Goal: Check status: Check status

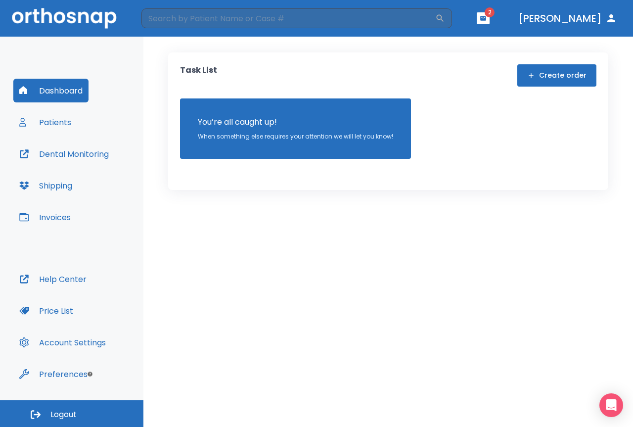
click at [47, 125] on button "Patients" at bounding box center [45, 122] width 64 height 24
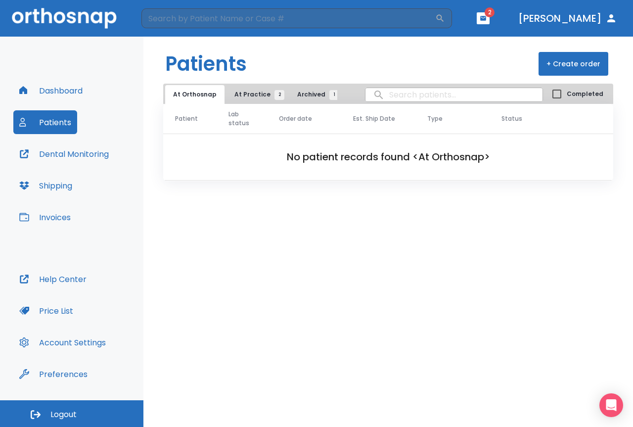
click at [240, 92] on span "At Practice 2" at bounding box center [256, 94] width 45 height 9
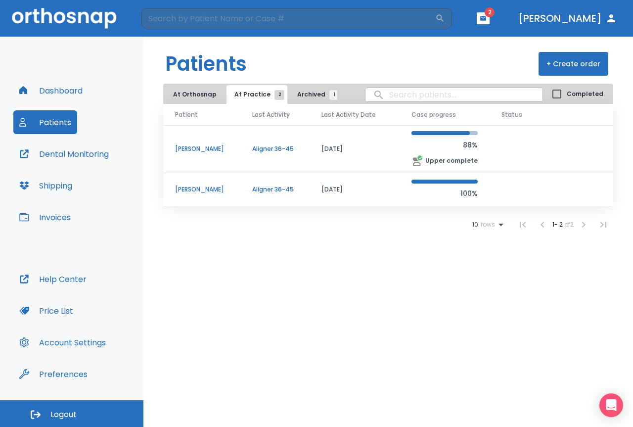
click at [226, 157] on td "[PERSON_NAME]" at bounding box center [201, 149] width 77 height 48
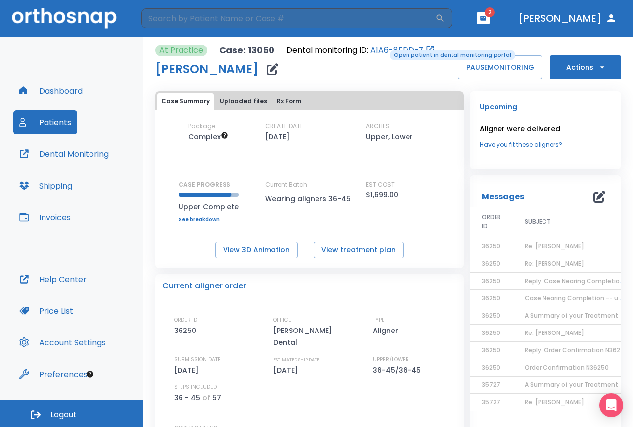
click at [383, 49] on link "A1A6-8EDD-Z" at bounding box center [396, 50] width 53 height 12
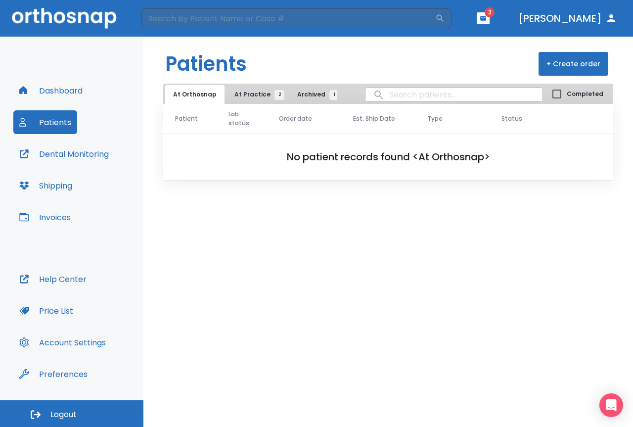
click at [244, 88] on button "At Practice 2" at bounding box center [256, 94] width 61 height 19
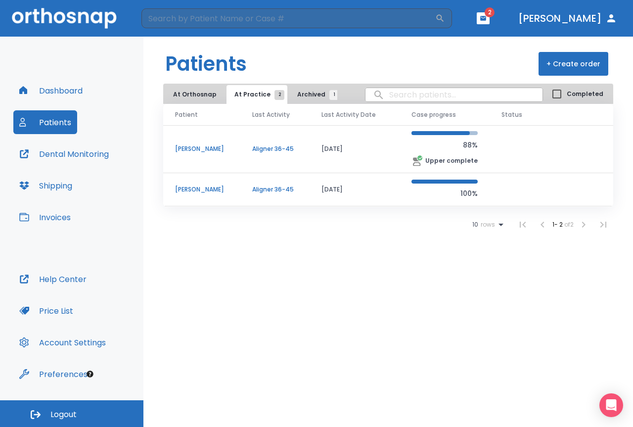
click at [275, 186] on p "Aligner 36-45" at bounding box center [274, 189] width 45 height 9
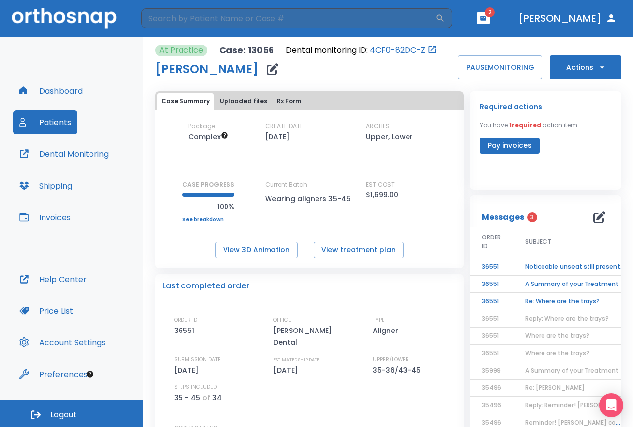
click at [396, 49] on link "4CF0-82DC-Z" at bounding box center [397, 50] width 55 height 12
